Goal: Ask a question: Seek information or help from site administrators or community

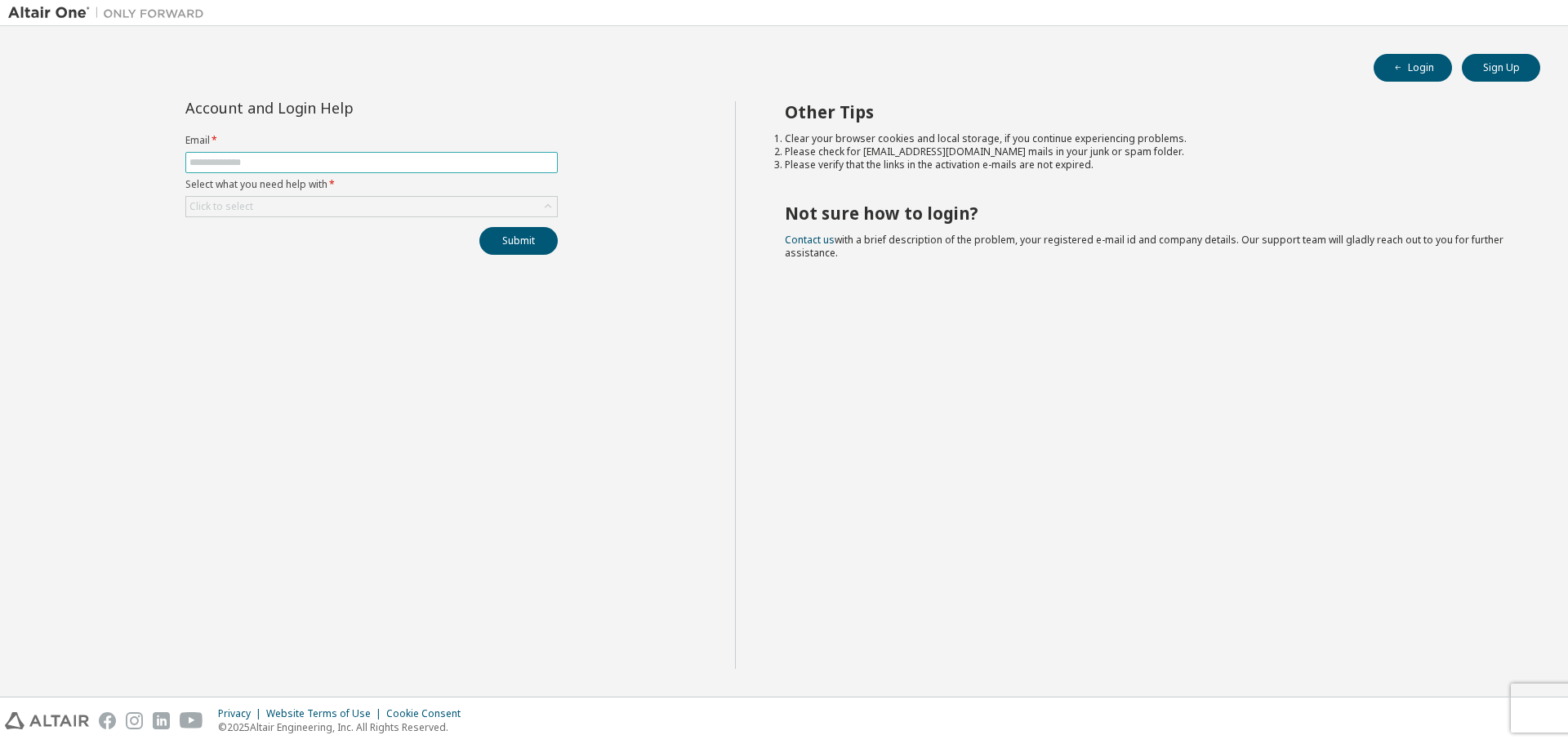
click at [212, 159] on input "text" at bounding box center [372, 163] width 364 height 13
type input "**********"
click at [281, 196] on div "Click to select" at bounding box center [371, 206] width 372 height 21
click at [276, 198] on div "Click to select" at bounding box center [371, 206] width 371 height 19
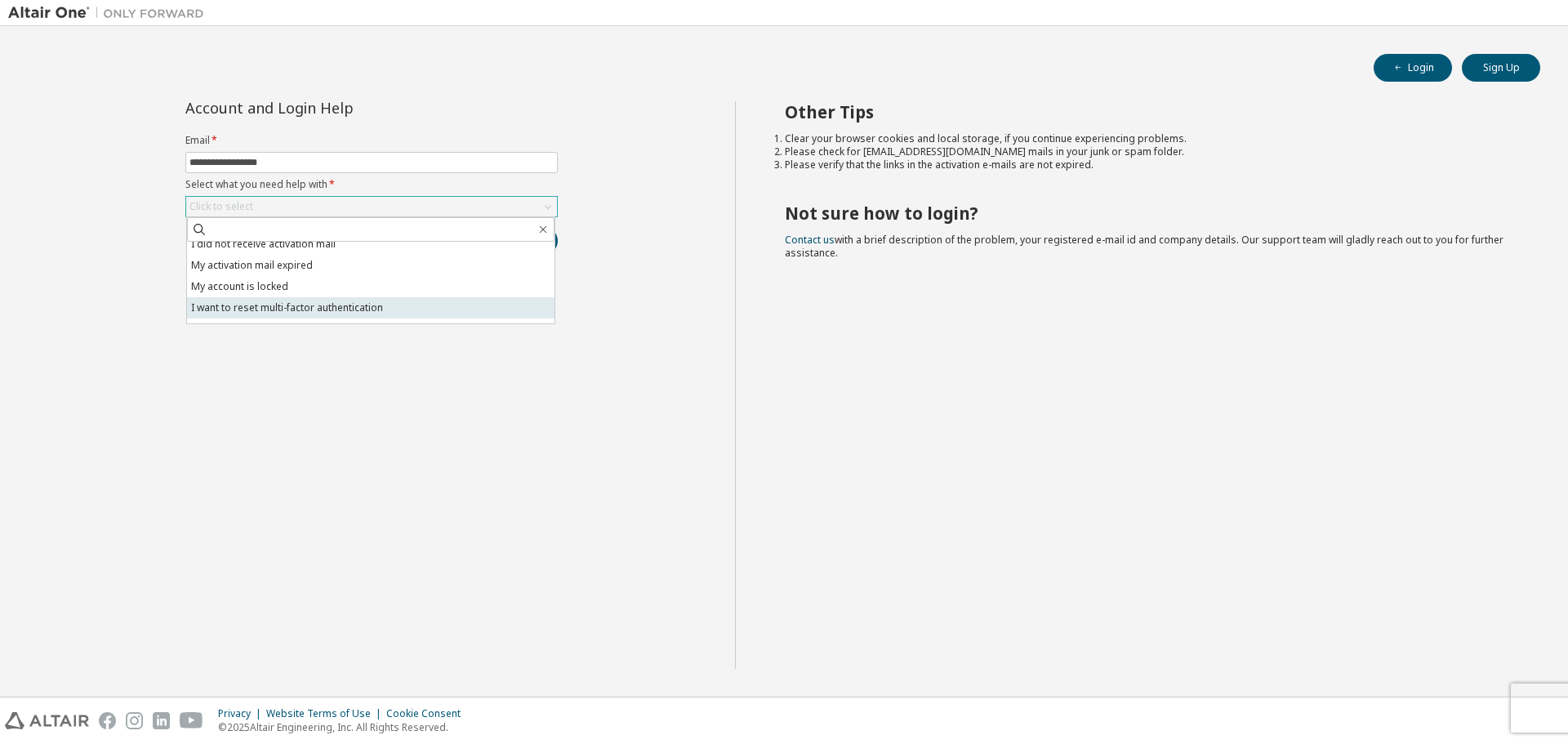
scroll to position [46, 0]
click at [302, 315] on li "I don't know but can't login" at bounding box center [370, 313] width 367 height 21
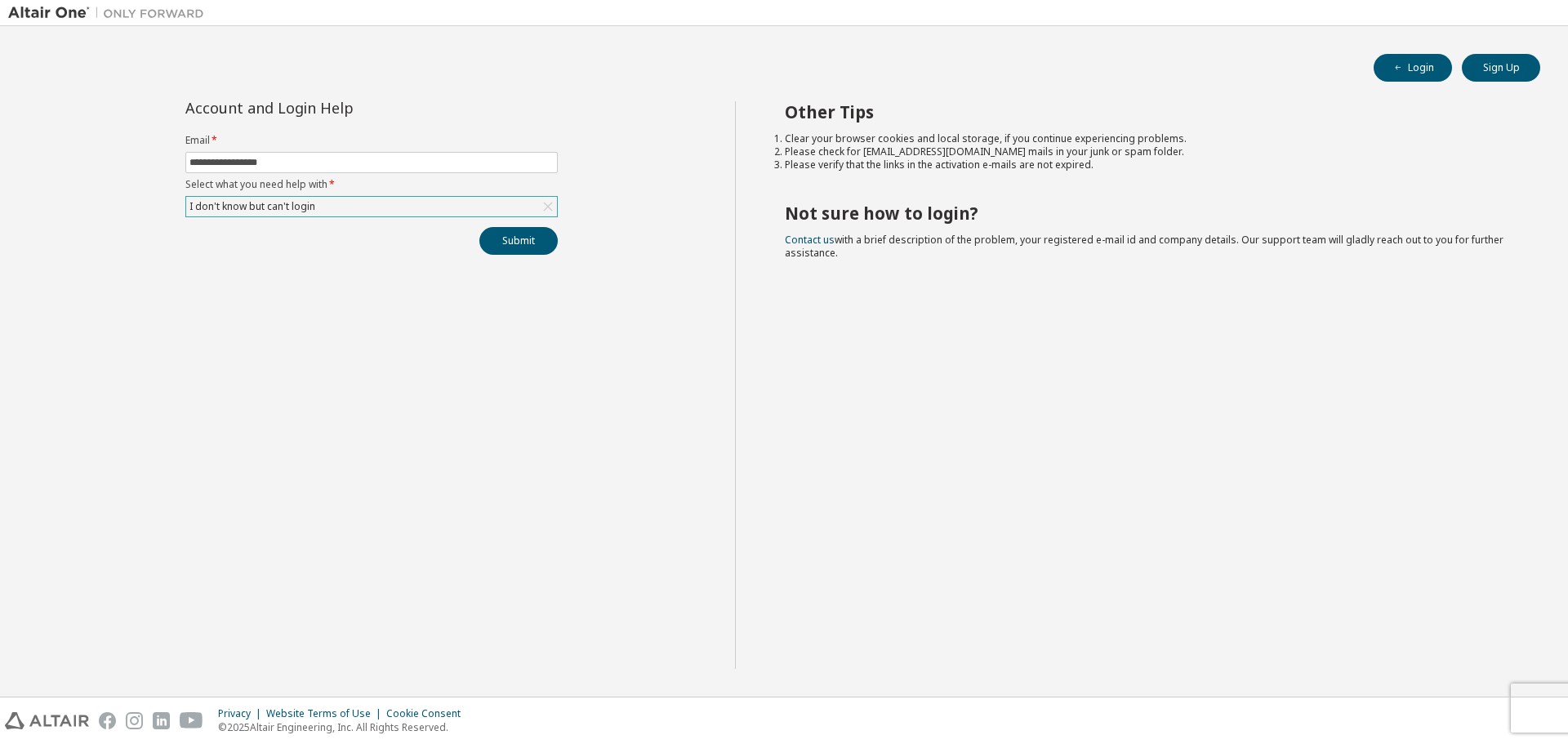
click at [518, 214] on div "I don't know but can't login" at bounding box center [371, 206] width 371 height 19
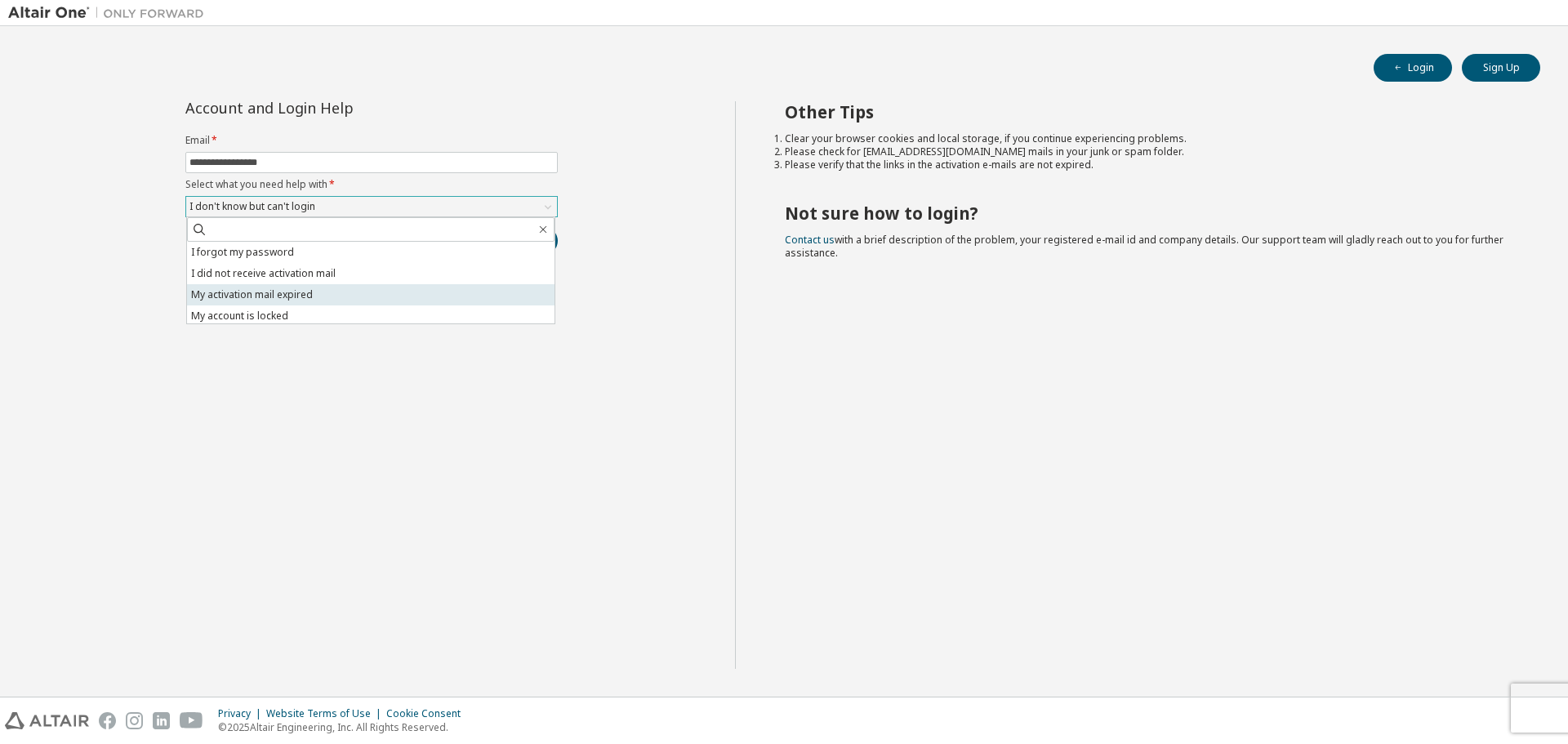
click at [301, 298] on li "My activation mail expired" at bounding box center [370, 294] width 367 height 21
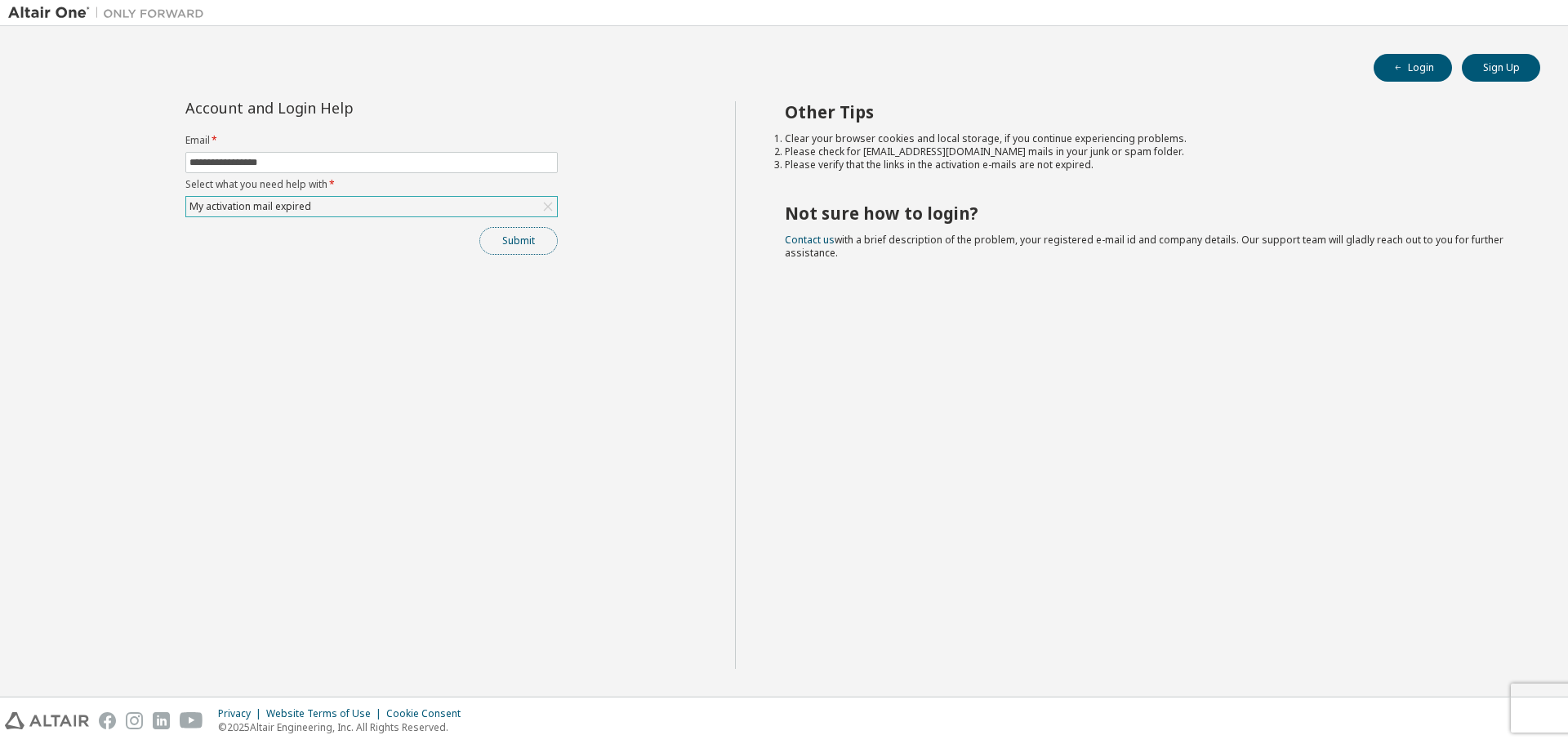
click at [534, 244] on button "Submit" at bounding box center [519, 241] width 79 height 28
click at [975, 470] on div "Other Tips Clear your browser cookies and local storage, if you continue experi…" at bounding box center [1148, 385] width 826 height 568
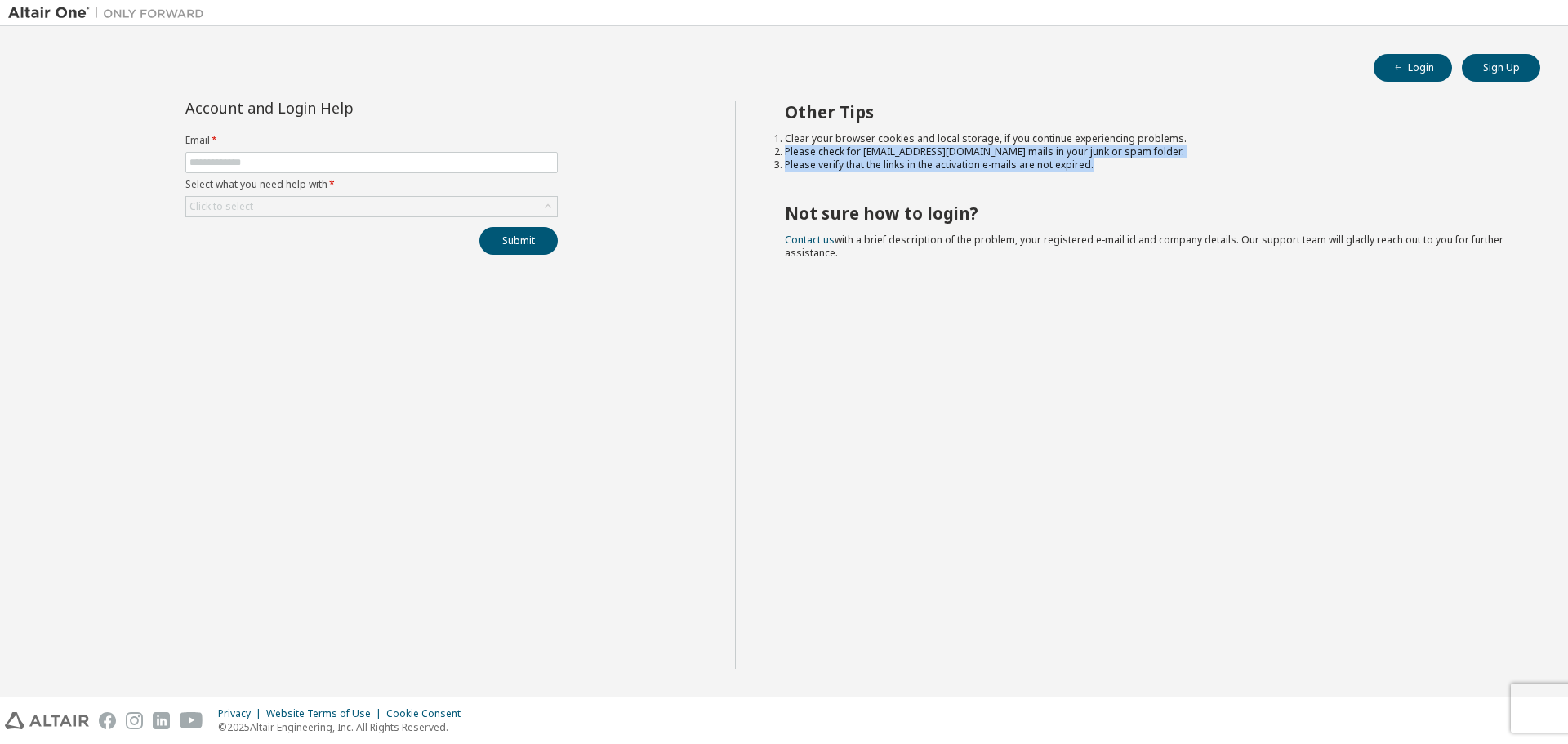
drag, startPoint x: 780, startPoint y: 151, endPoint x: 1112, endPoint y: 168, distance: 332.4
click at [1112, 168] on ol "Clear your browser cookies and local storage, if you continue experiencing prob…" at bounding box center [1149, 151] width 727 height 39
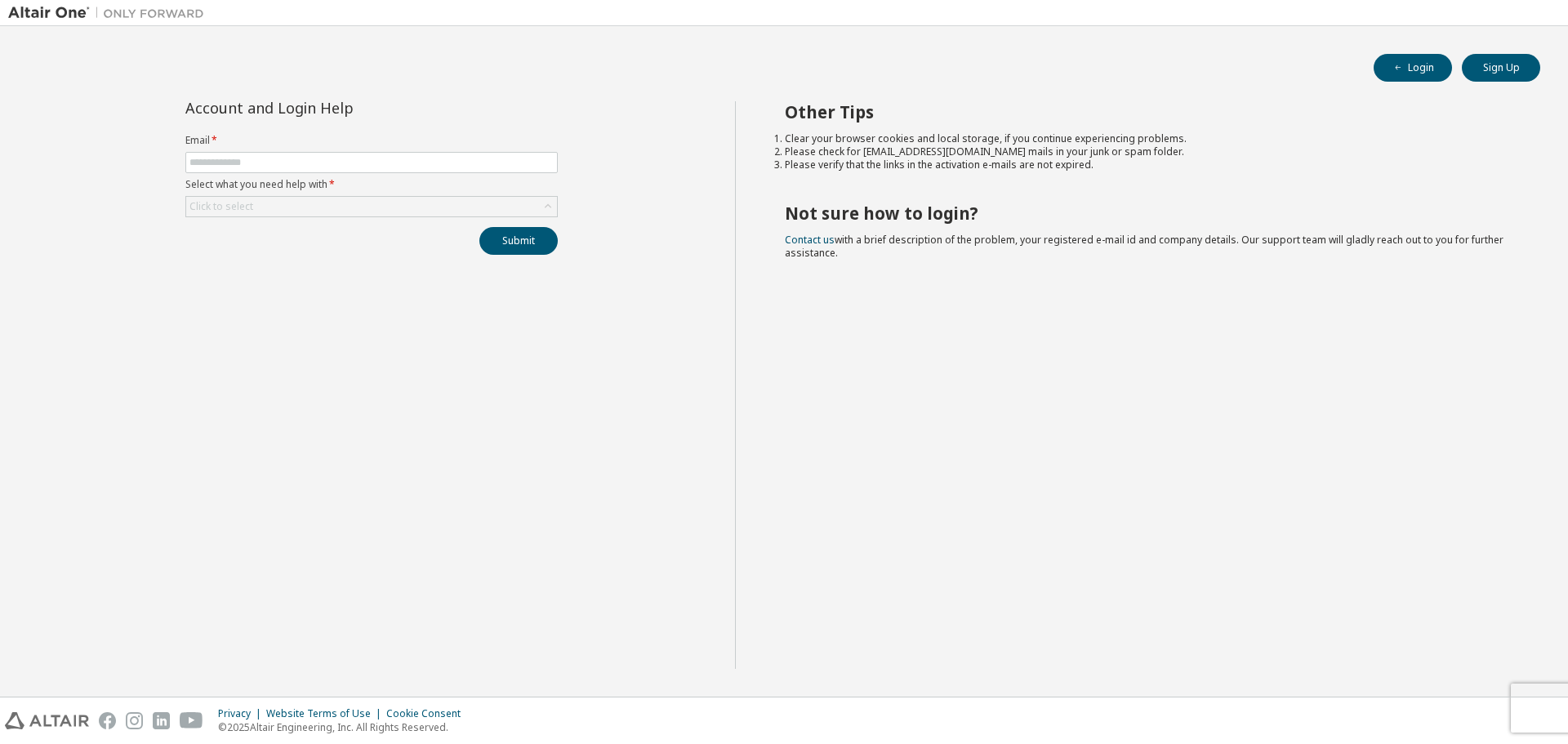
click at [949, 300] on div "Other Tips Clear your browser cookies and local storage, if you continue experi…" at bounding box center [1148, 385] width 826 height 568
drag, startPoint x: 790, startPoint y: 212, endPoint x: 840, endPoint y: 256, distance: 66.6
click at [840, 256] on div "Other Tips Clear your browser cookies and local storage, if you continue experi…" at bounding box center [1148, 385] width 826 height 568
click at [1127, 351] on div "Other Tips Clear your browser cookies and local storage, if you continue experi…" at bounding box center [1148, 385] width 826 height 568
click at [1303, 526] on div "Other Tips Clear your browser cookies and local storage, if you continue experi…" at bounding box center [1148, 385] width 826 height 568
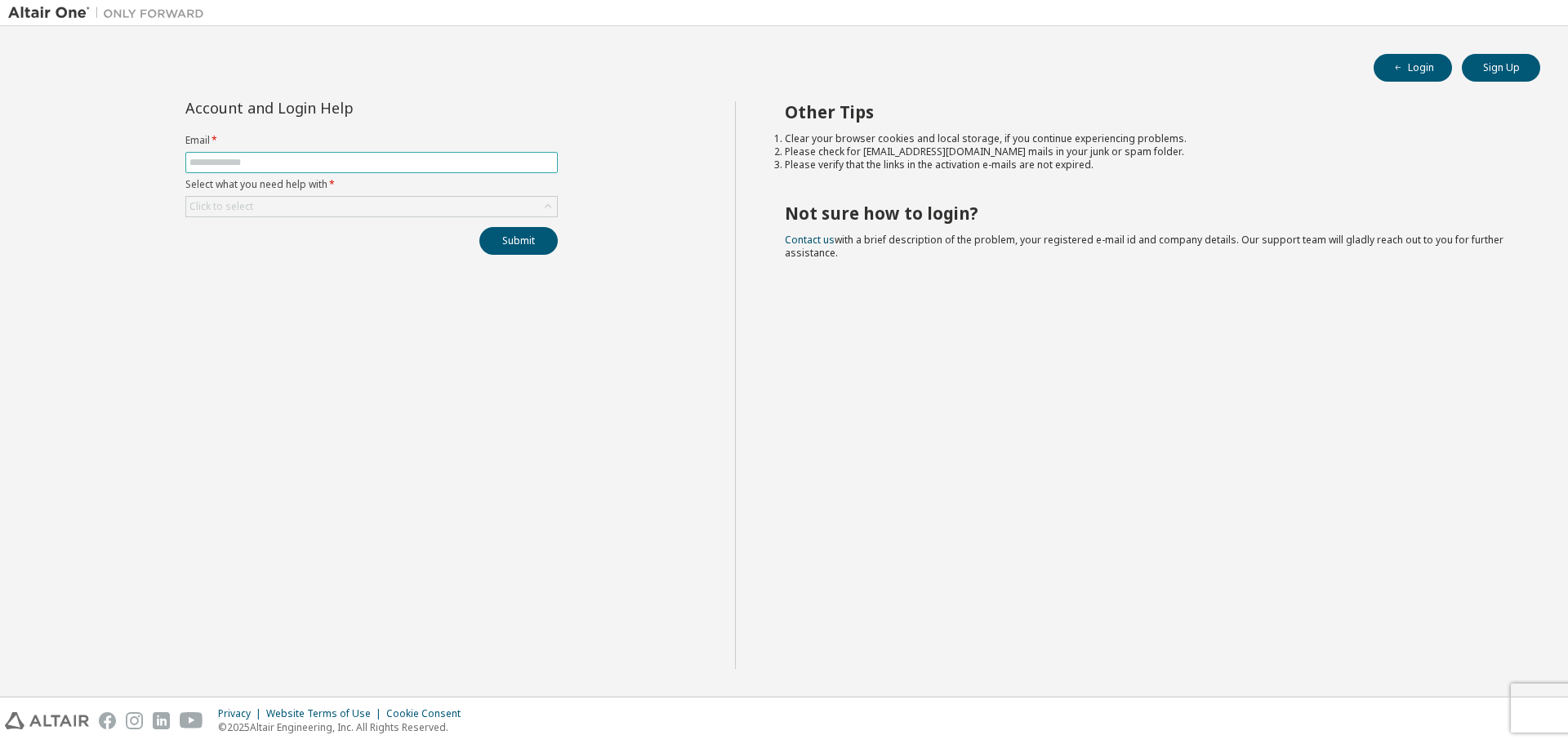
click at [353, 161] on input "text" at bounding box center [372, 163] width 364 height 13
type input "**********"
click at [297, 201] on div "Click to select" at bounding box center [371, 206] width 371 height 19
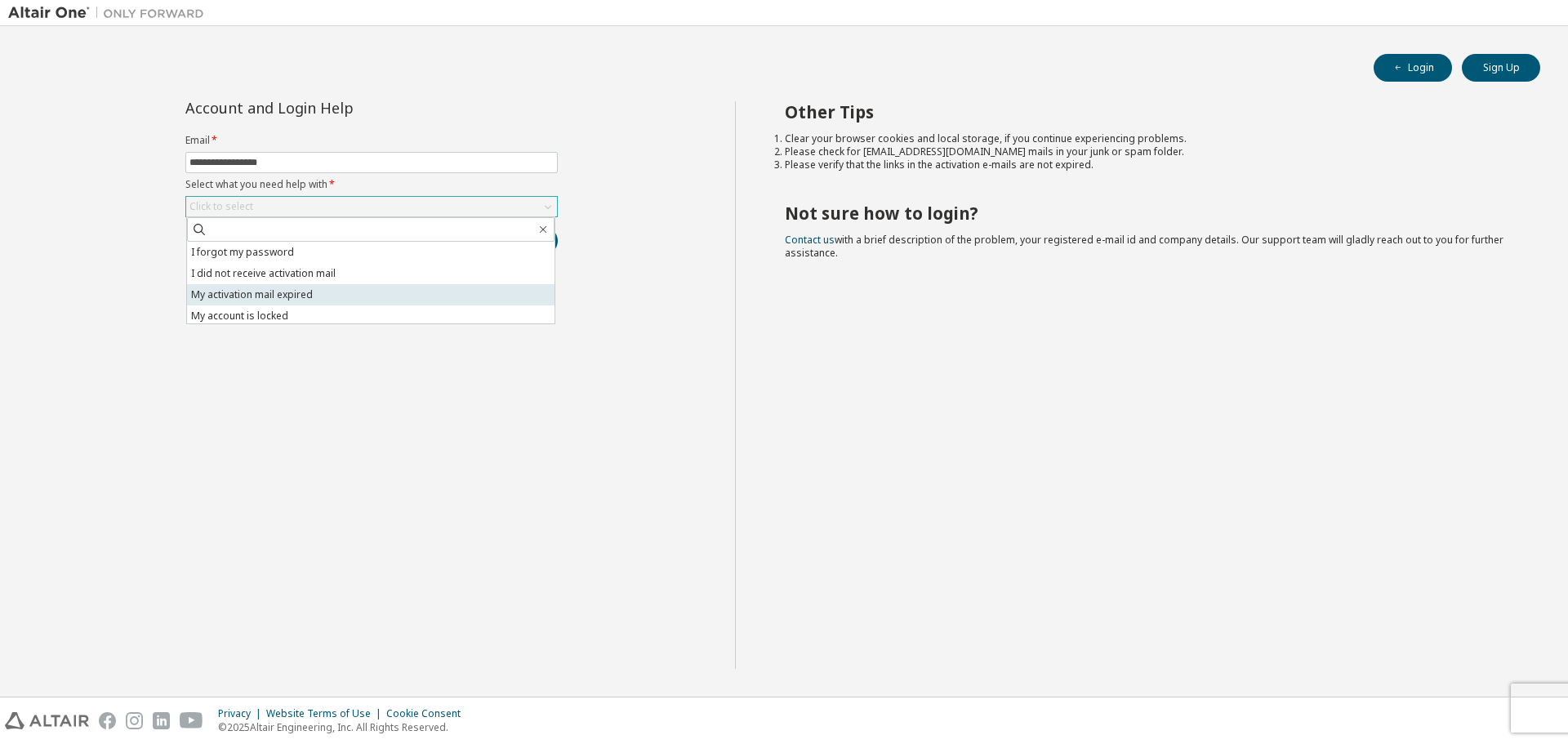
click at [294, 294] on li "My activation mail expired" at bounding box center [370, 294] width 367 height 21
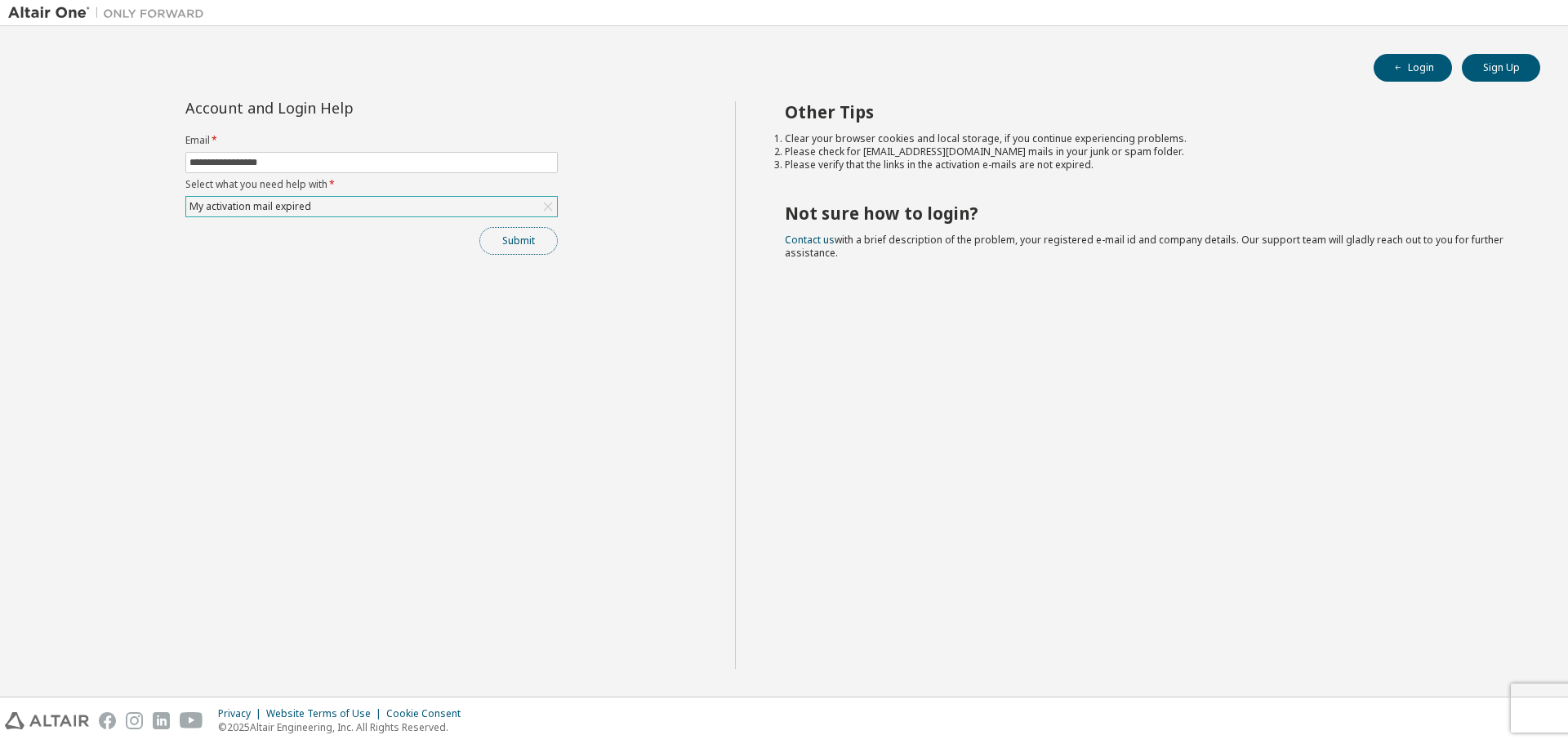
click at [517, 242] on button "Submit" at bounding box center [519, 241] width 79 height 28
click at [1450, 704] on link "Altair support" at bounding box center [1450, 699] width 65 height 13
click at [655, 536] on div "**********" at bounding box center [372, 385] width 727 height 568
click at [316, 208] on div "My activation mail expired" at bounding box center [371, 206] width 371 height 19
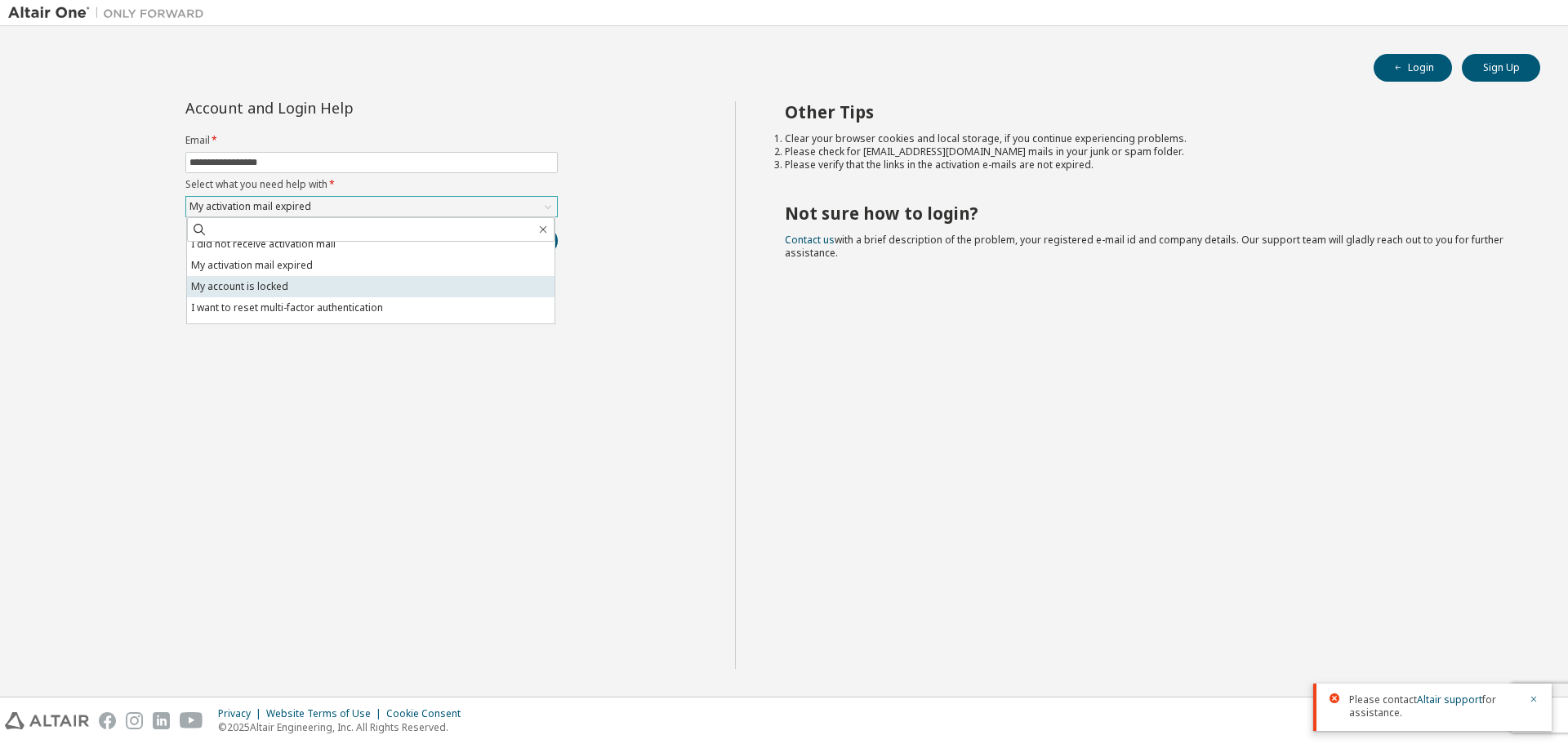
scroll to position [46, 0]
click at [287, 318] on li "I don't know but can't login" at bounding box center [370, 313] width 367 height 21
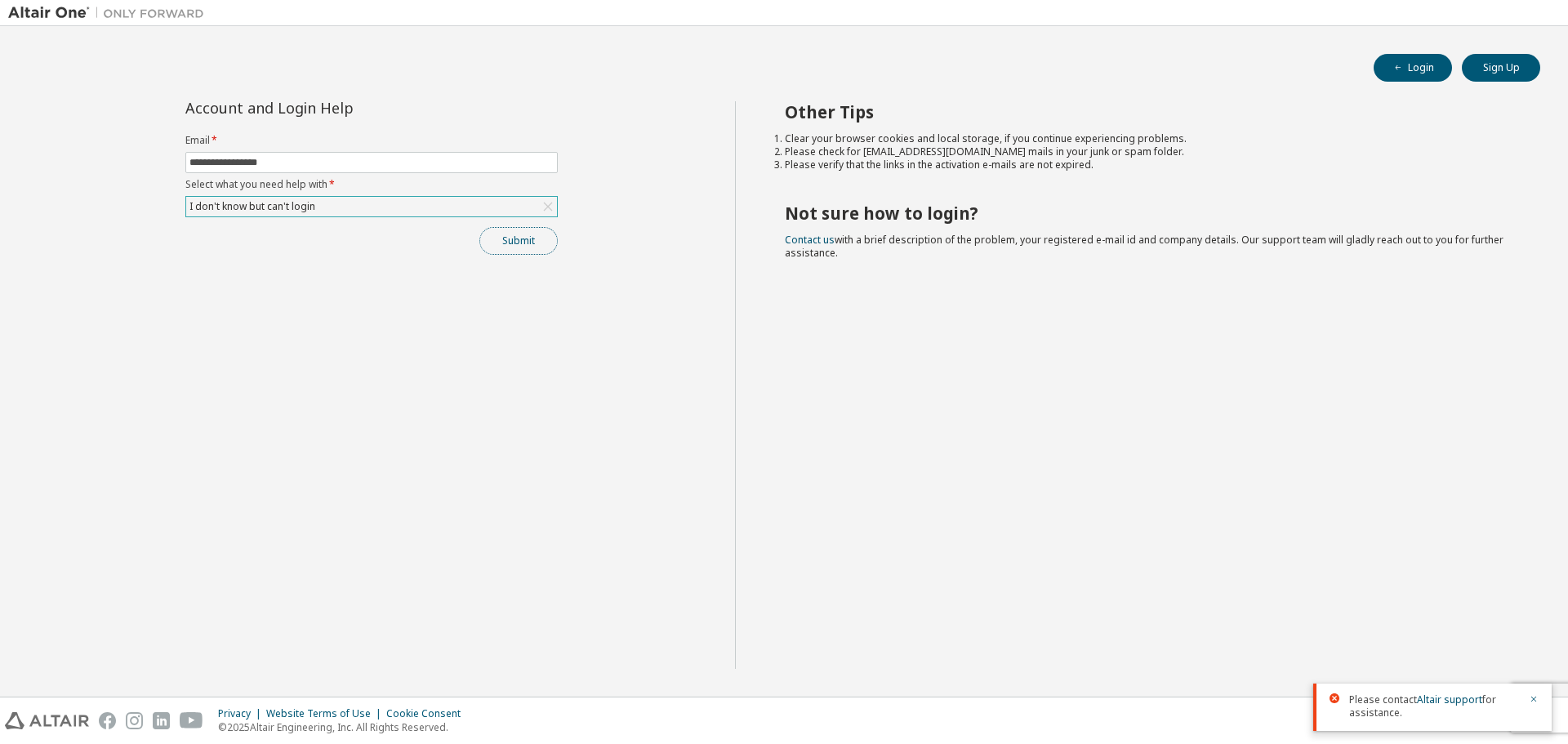
click at [530, 241] on button "Submit" at bounding box center [519, 241] width 79 height 28
click at [1541, 699] on div "Please contact Altair support for assistance." at bounding box center [1433, 707] width 239 height 47
click at [1534, 636] on icon "button" at bounding box center [1533, 639] width 10 height 10
click at [1336, 499] on div "Other Tips Clear your browser cookies and local storage, if you continue experi…" at bounding box center [1148, 385] width 826 height 568
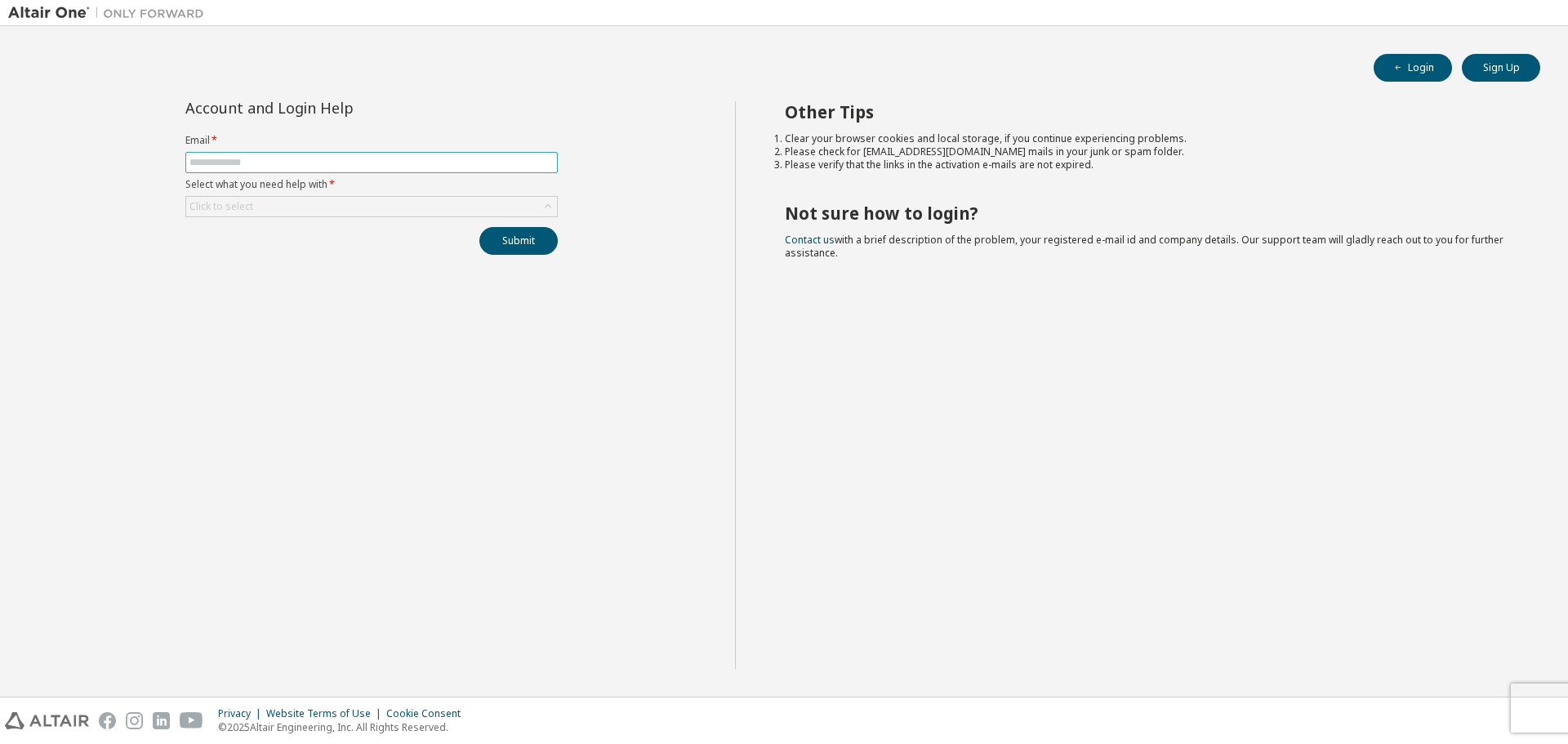
click at [386, 157] on input "text" at bounding box center [372, 163] width 364 height 13
type input "**********"
click at [336, 206] on div "Click to select" at bounding box center [371, 206] width 371 height 19
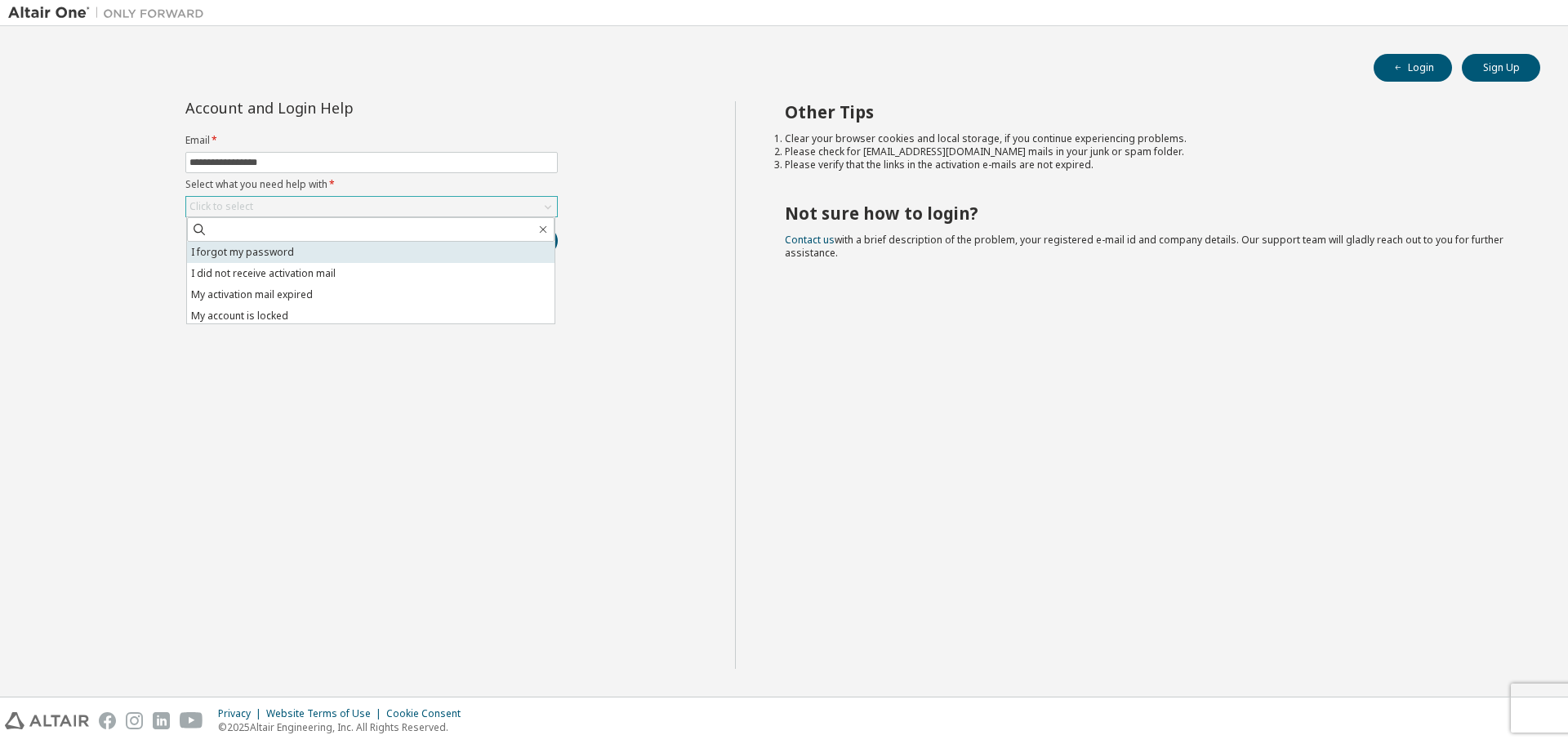
click at [287, 257] on li "I forgot my password" at bounding box center [370, 252] width 367 height 21
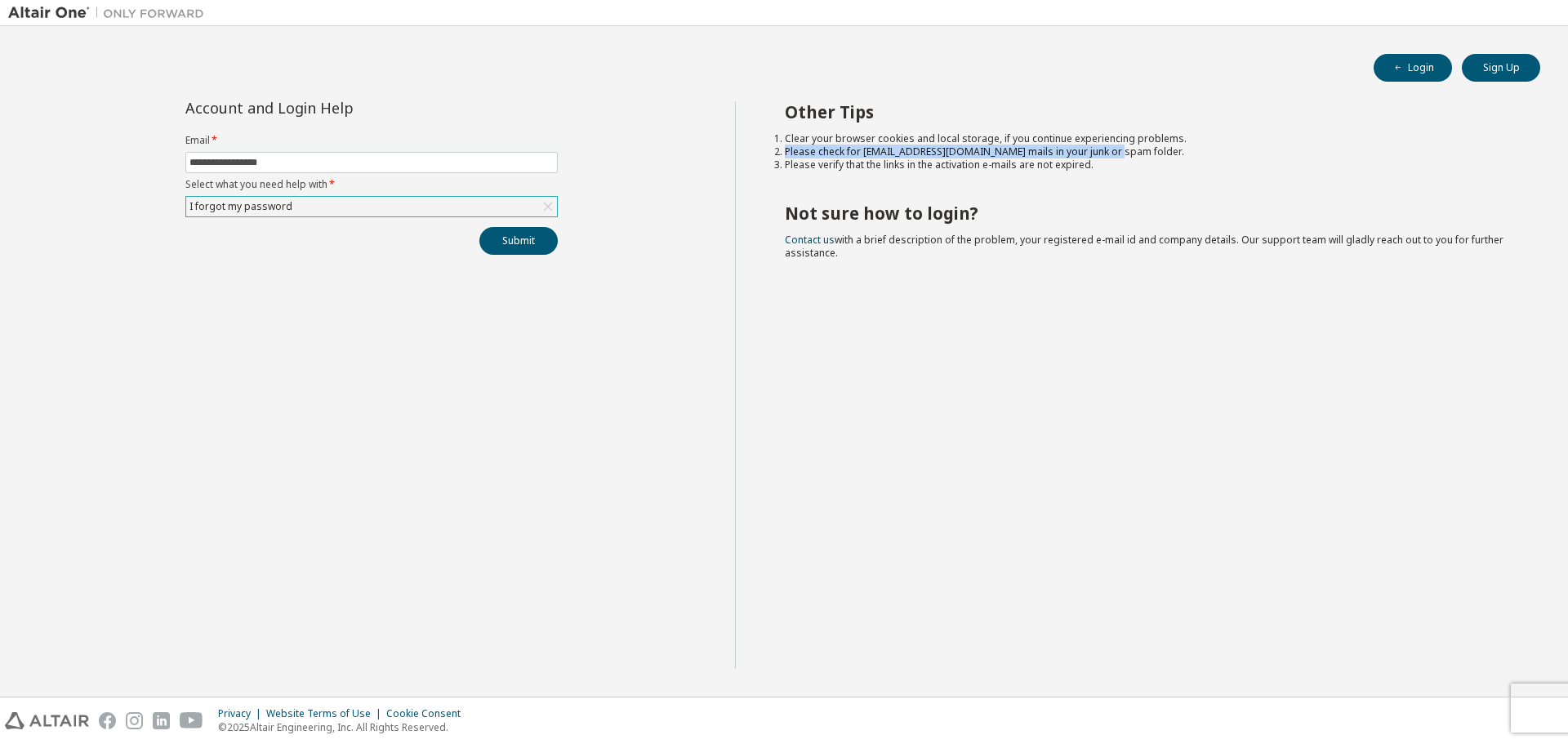
drag, startPoint x: 780, startPoint y: 153, endPoint x: 1108, endPoint y: 151, distance: 328.0
click at [1108, 151] on li "Please check for [EMAIL_ADDRESS][DOMAIN_NAME] mails in your junk or spam folder." at bounding box center [1149, 152] width 727 height 13
click at [807, 169] on li "Please verify that the links in the activation e-mails are not expired." at bounding box center [1149, 165] width 727 height 13
click at [807, 240] on link "Contact us" at bounding box center [810, 240] width 50 height 13
click at [868, 477] on div "Other Tips Clear your browser cookies and local storage, if you continue experi…" at bounding box center [1148, 385] width 826 height 568
